Goal: Register for event/course

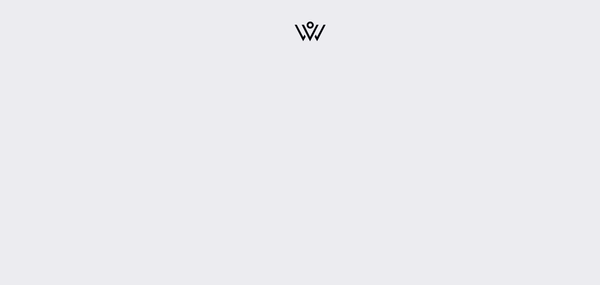
click at [300, 30] on img at bounding box center [310, 32] width 31 height 20
click at [316, 30] on img at bounding box center [310, 32] width 31 height 20
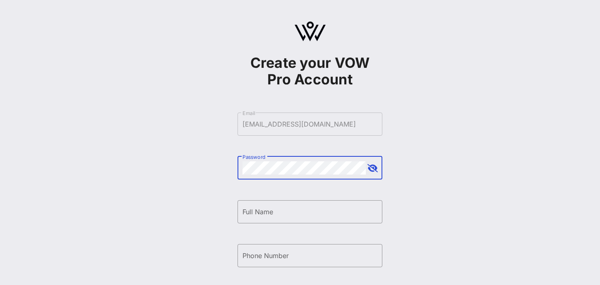
click at [374, 171] on button "append icon" at bounding box center [372, 168] width 10 height 8
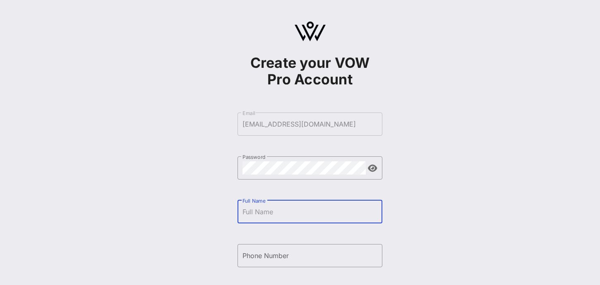
click at [303, 206] on input "Full Name" at bounding box center [309, 211] width 135 height 13
type input "[PERSON_NAME]"
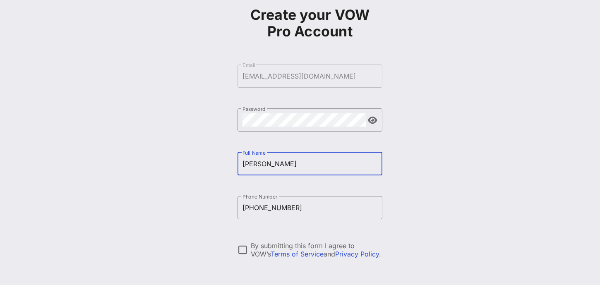
scroll to position [71, 0]
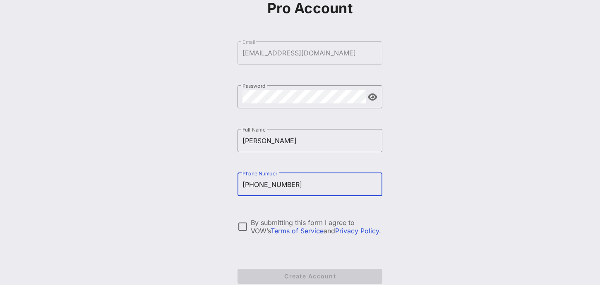
click at [248, 183] on input "[PHONE_NUMBER]" at bounding box center [309, 184] width 135 height 13
click at [249, 183] on input "[PHONE_NUMBER]" at bounding box center [309, 184] width 135 height 13
drag, startPoint x: 249, startPoint y: 184, endPoint x: 237, endPoint y: 184, distance: 12.0
click at [237, 184] on div "Create your VOW Pro Account ​ Email [EMAIL_ADDRESS][DOMAIN_NAME] ​ Password ​ F…" at bounding box center [310, 129] width 580 height 401
type input "4152122400"
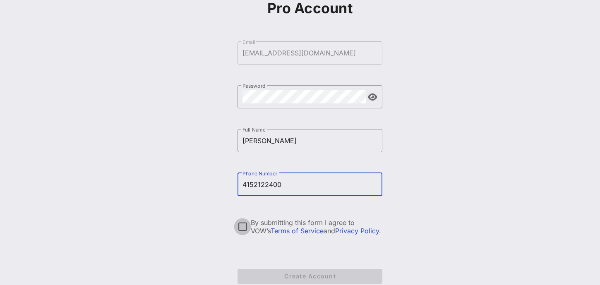
click at [239, 228] on div at bounding box center [242, 227] width 14 height 14
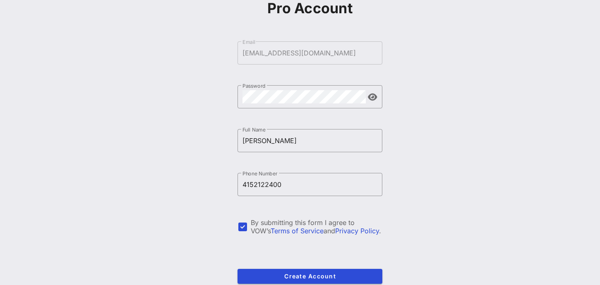
scroll to position [116, 0]
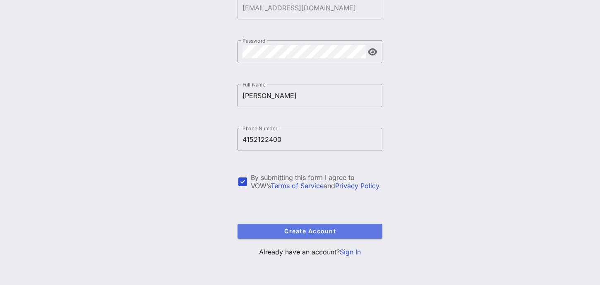
click at [269, 235] on button "Create Account" at bounding box center [309, 231] width 145 height 15
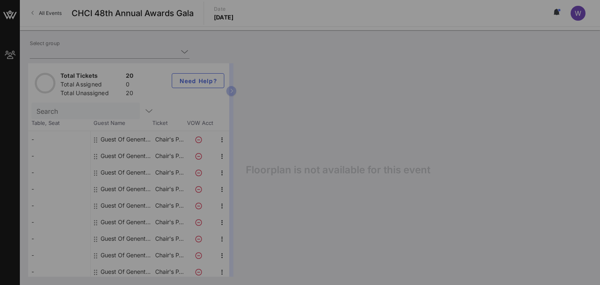
type input "Genentech (Genentech) [[PERSON_NAME], [EMAIL_ADDRESS][DOMAIN_NAME]]"
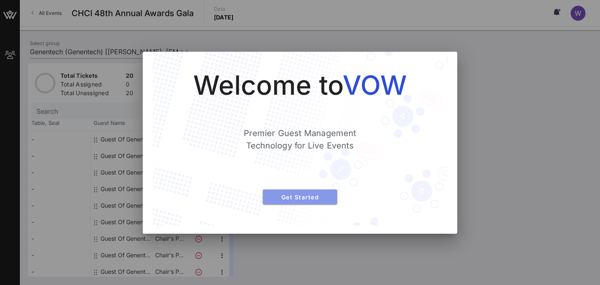
click at [315, 197] on span "Get Started" at bounding box center [299, 197] width 61 height 7
